Goal: Information Seeking & Learning: Learn about a topic

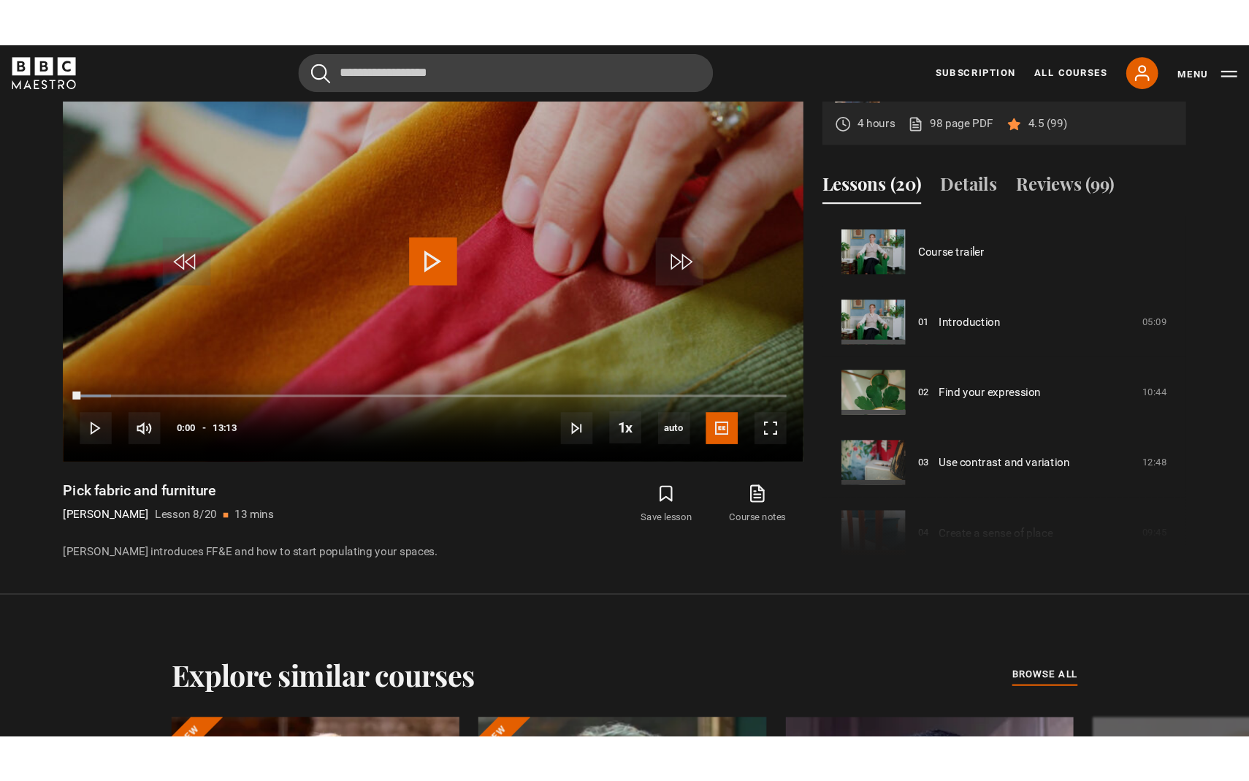
scroll to position [450, 0]
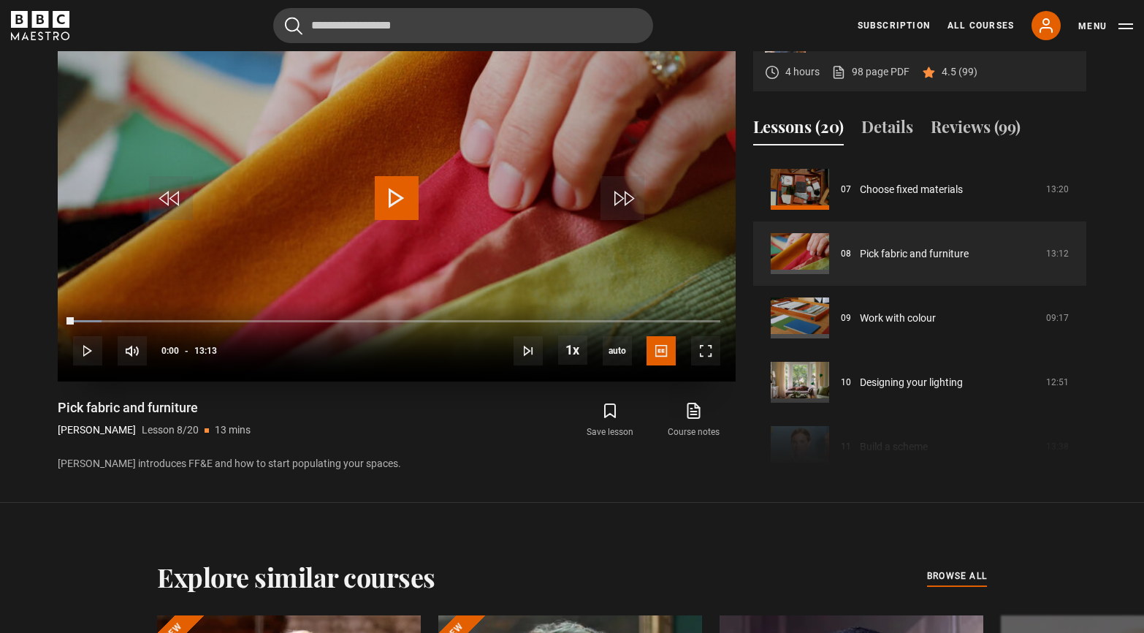
click at [391, 199] on span "Video Player" at bounding box center [397, 198] width 44 height 44
click at [709, 351] on span "Video Player" at bounding box center [705, 350] width 29 height 29
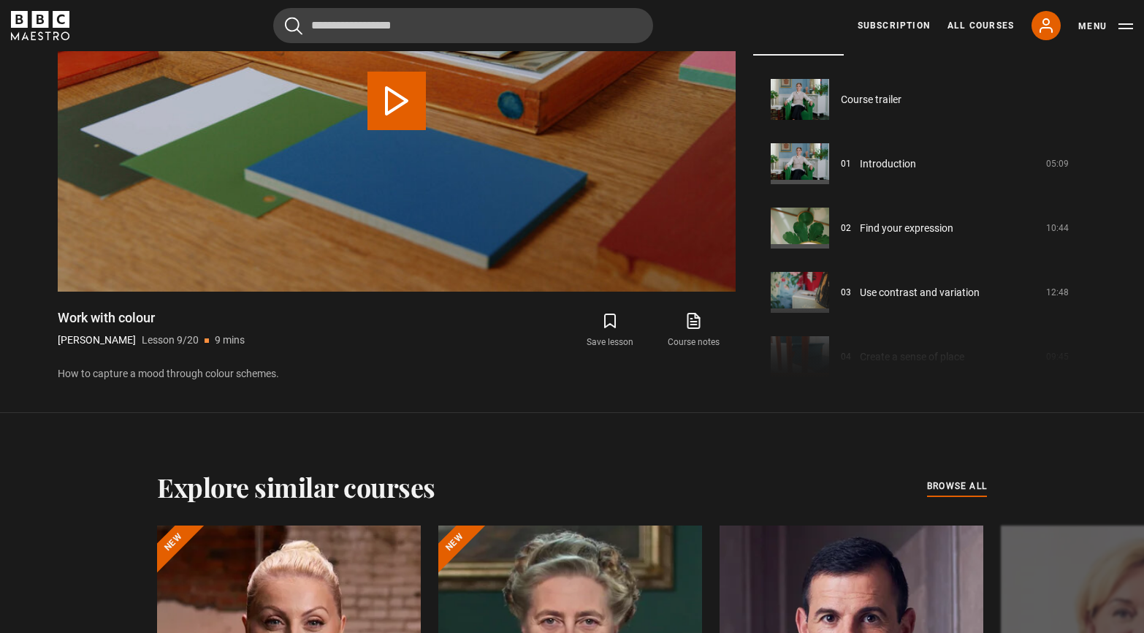
scroll to position [514, 0]
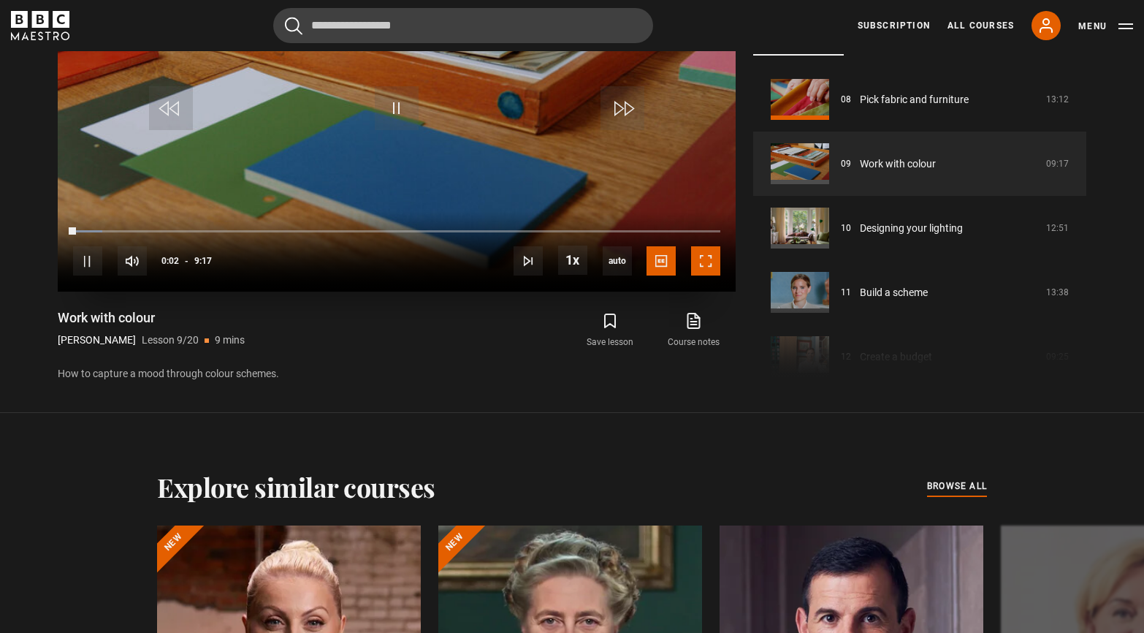
click at [701, 255] on span "Video Player" at bounding box center [705, 260] width 29 height 29
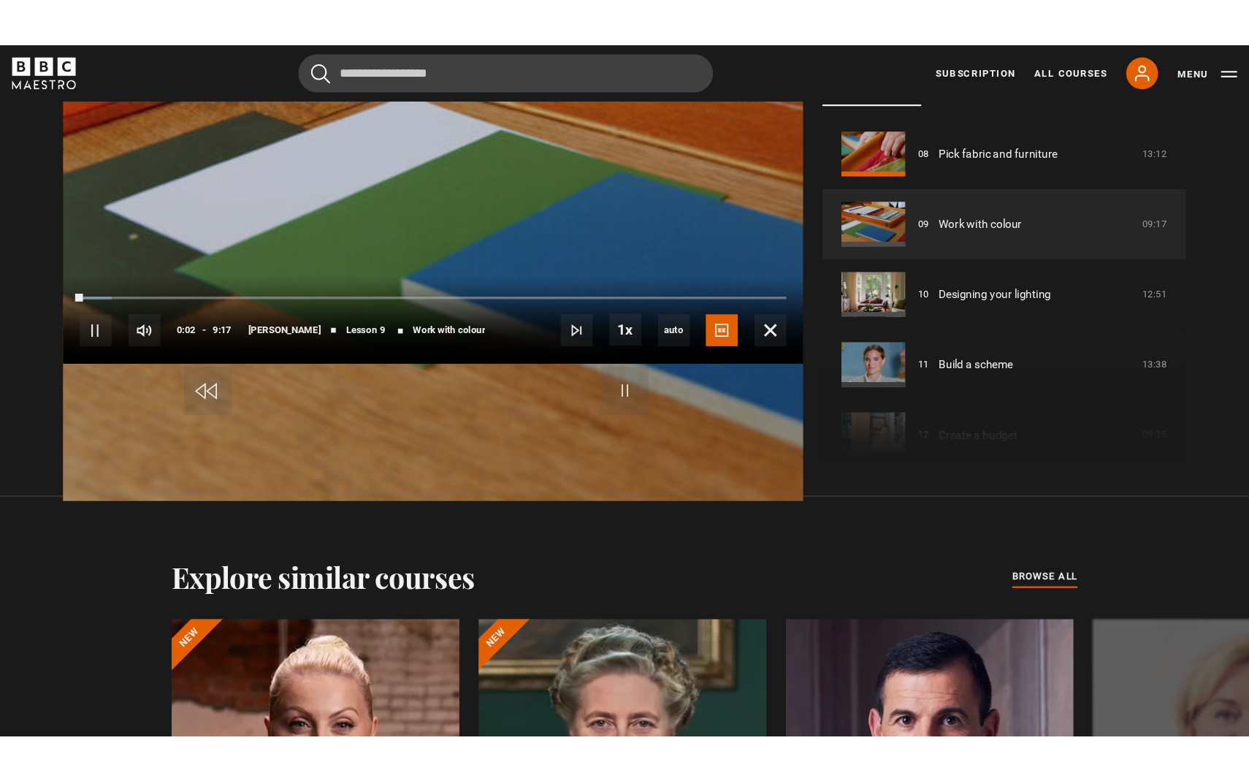
scroll to position [698, 0]
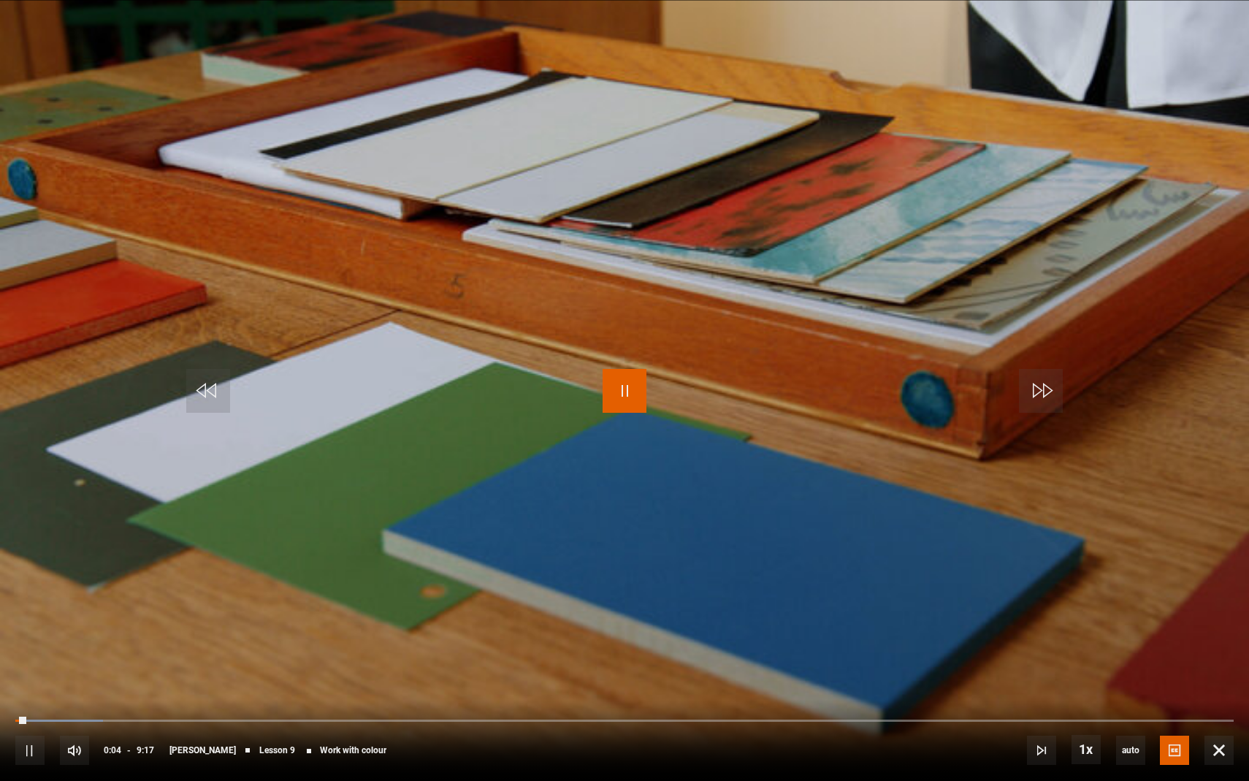
click at [627, 393] on span "Video Player" at bounding box center [625, 391] width 44 height 44
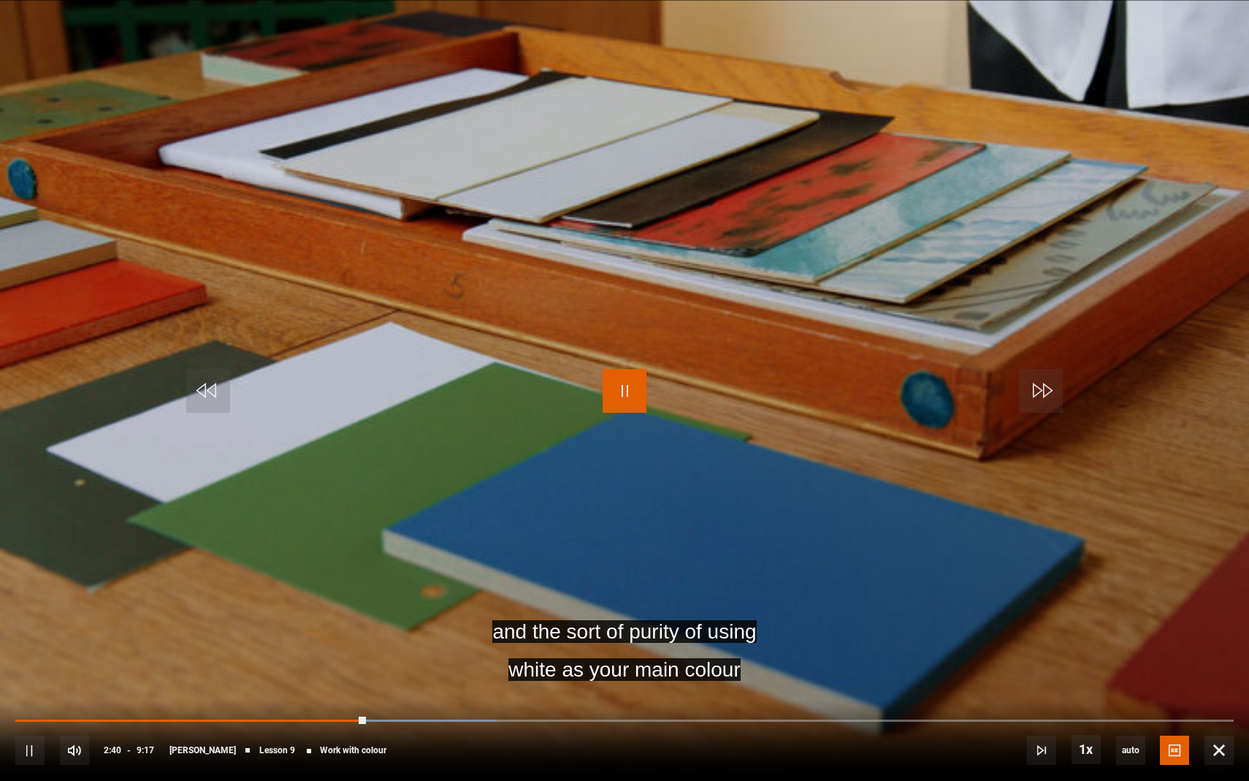
click at [620, 389] on span "Video Player" at bounding box center [625, 391] width 44 height 44
click at [619, 393] on span "Video Player" at bounding box center [625, 391] width 44 height 44
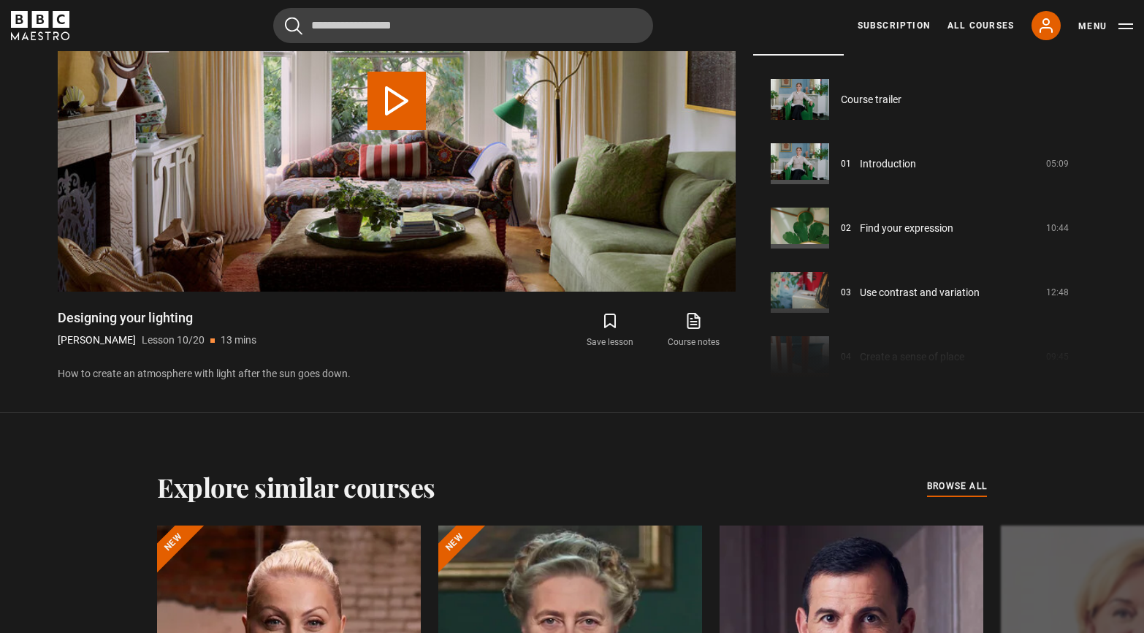
scroll to position [579, 0]
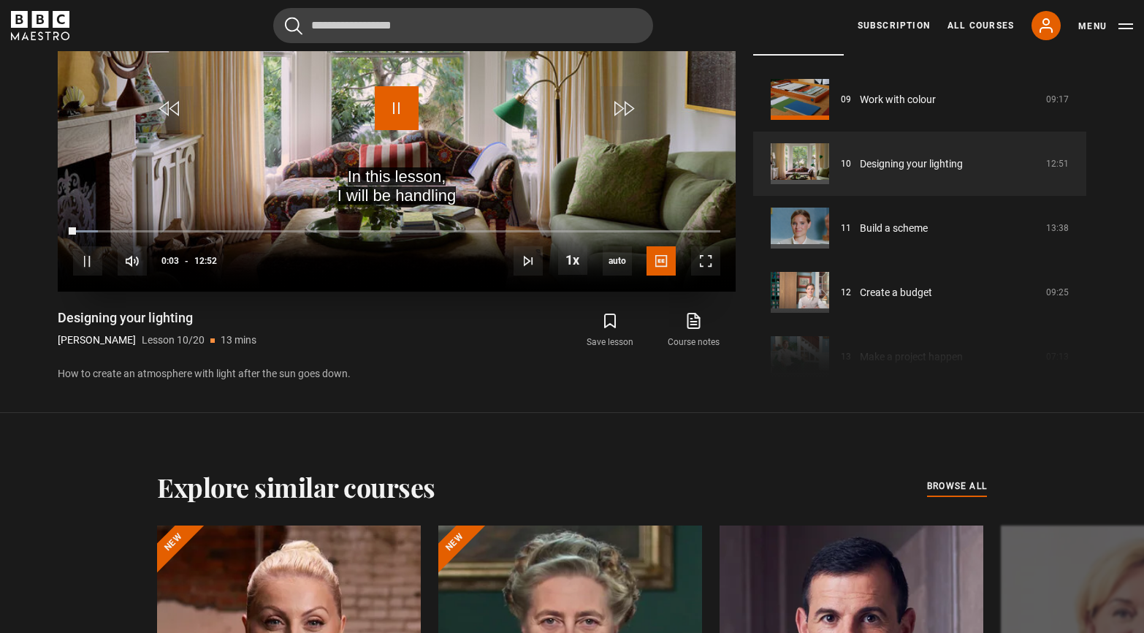
click at [401, 104] on span "Video Player" at bounding box center [397, 108] width 44 height 44
